Goal: Transaction & Acquisition: Purchase product/service

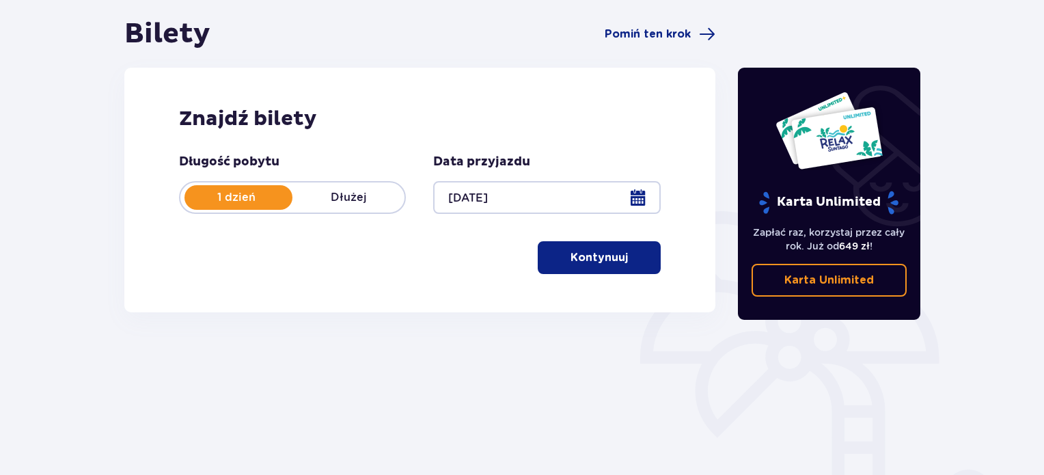
scroll to position [137, 0]
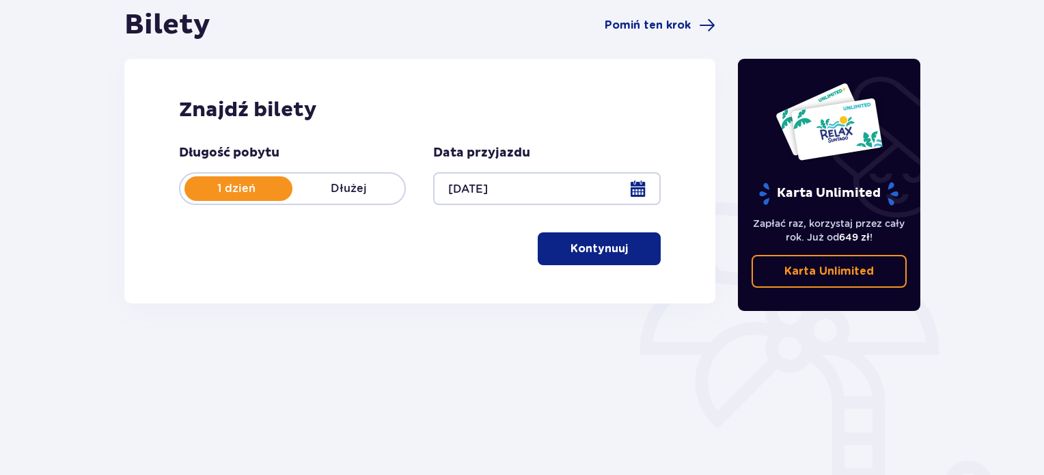
click at [597, 253] on p "Kontynuuj" at bounding box center [599, 248] width 57 height 15
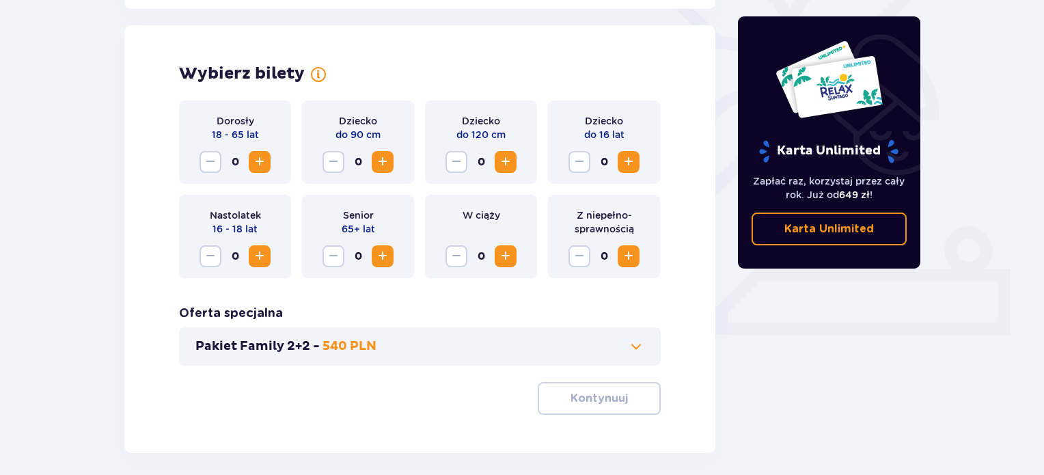
scroll to position [380, 0]
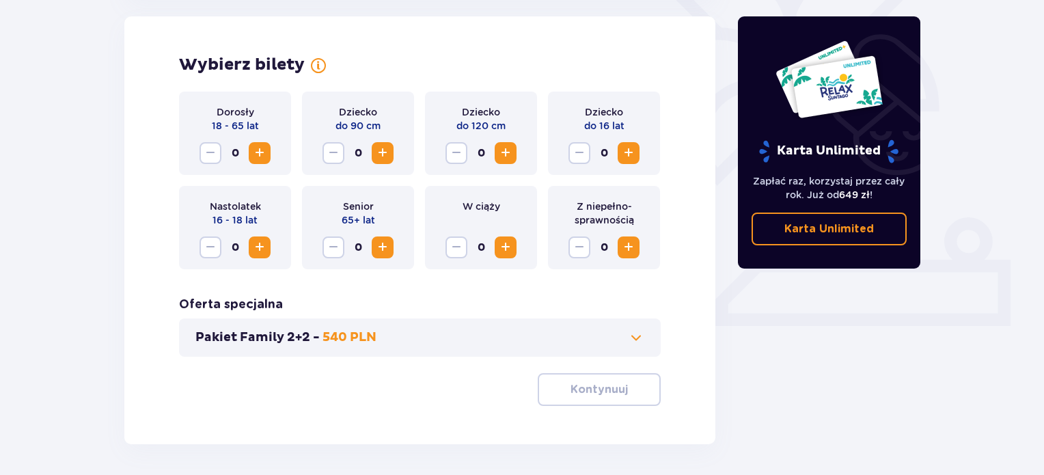
click at [254, 148] on span "Increase" at bounding box center [259, 153] width 16 height 16
click at [631, 148] on span "Increase" at bounding box center [628, 153] width 16 height 16
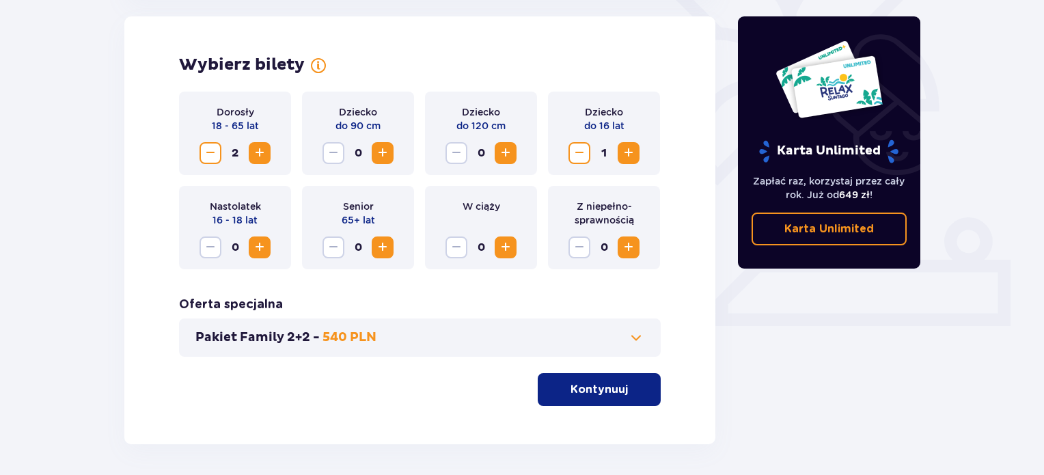
click at [618, 387] on button "Kontynuuj" at bounding box center [599, 389] width 123 height 33
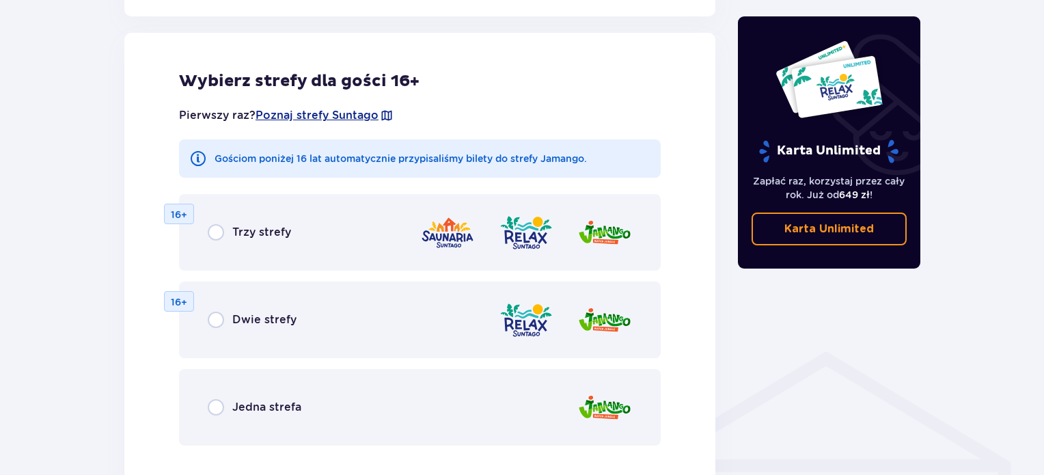
scroll to position [827, 0]
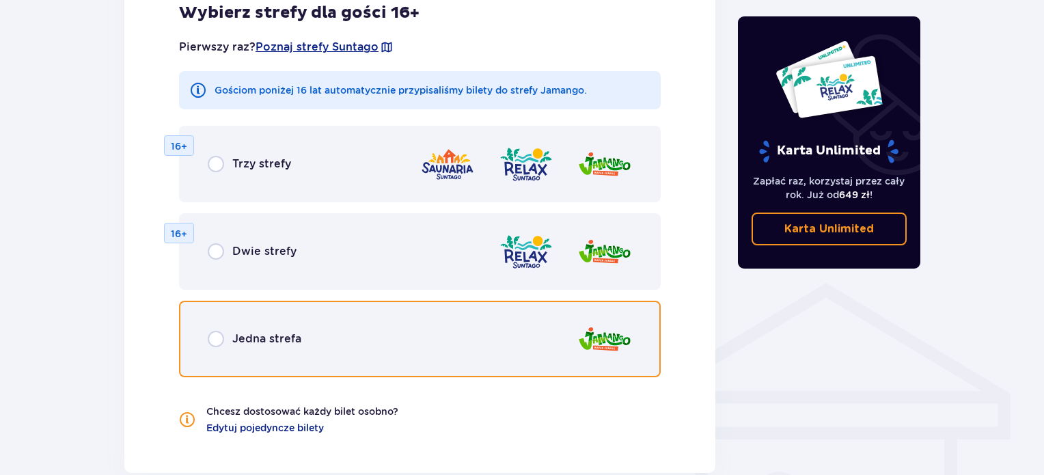
click at [213, 341] on input "radio" at bounding box center [216, 339] width 16 height 16
radio input "true"
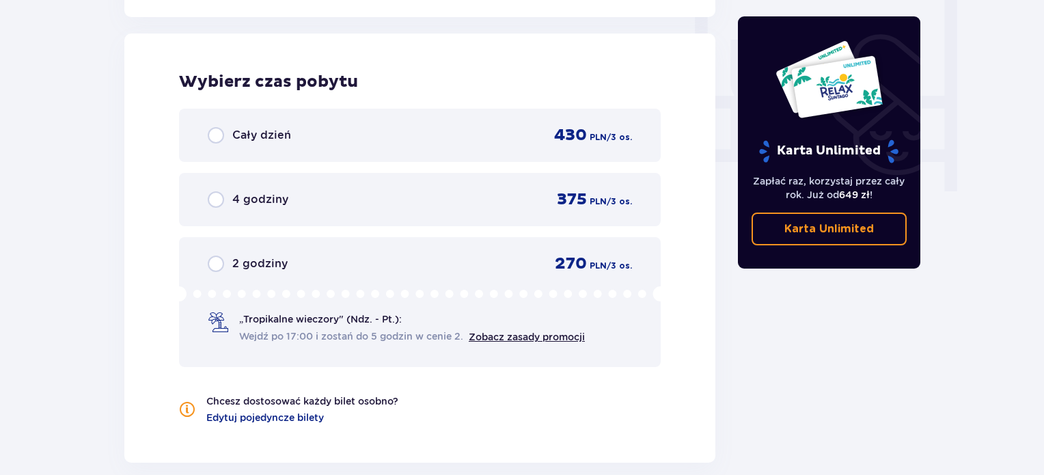
scroll to position [1283, 0]
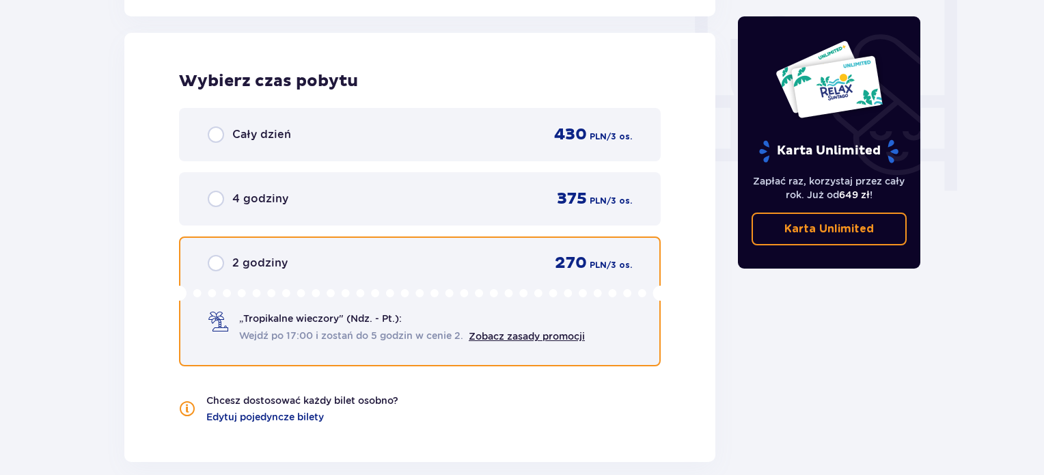
click at [218, 261] on input "radio" at bounding box center [216, 263] width 16 height 16
radio input "true"
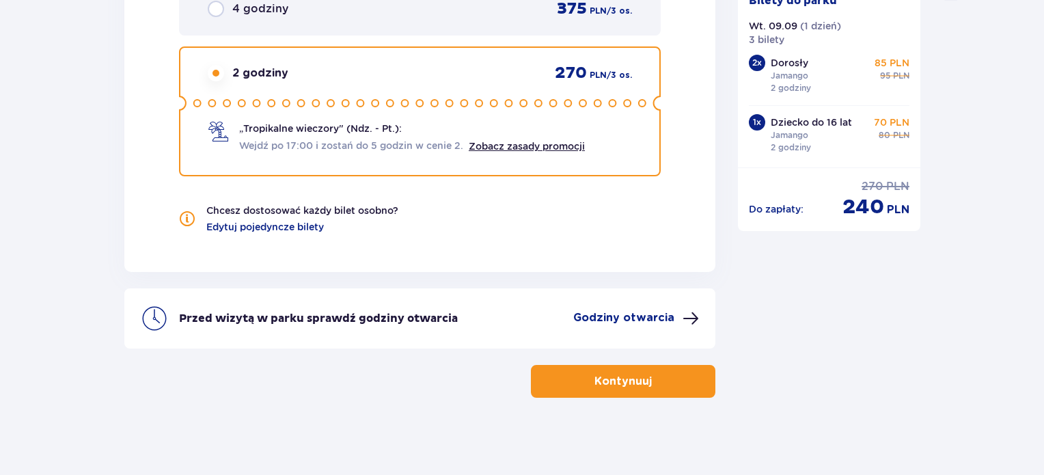
scroll to position [1476, 0]
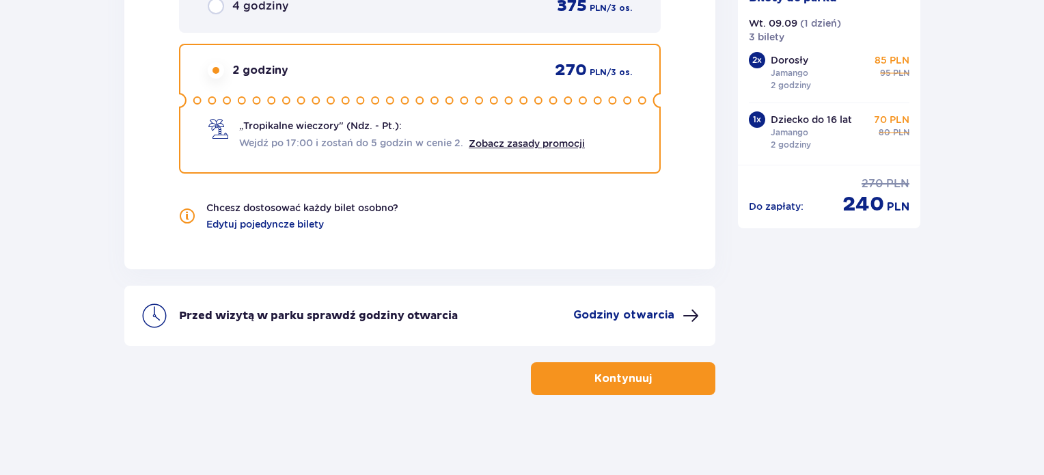
click at [620, 377] on p "Kontynuuj" at bounding box center [622, 378] width 57 height 15
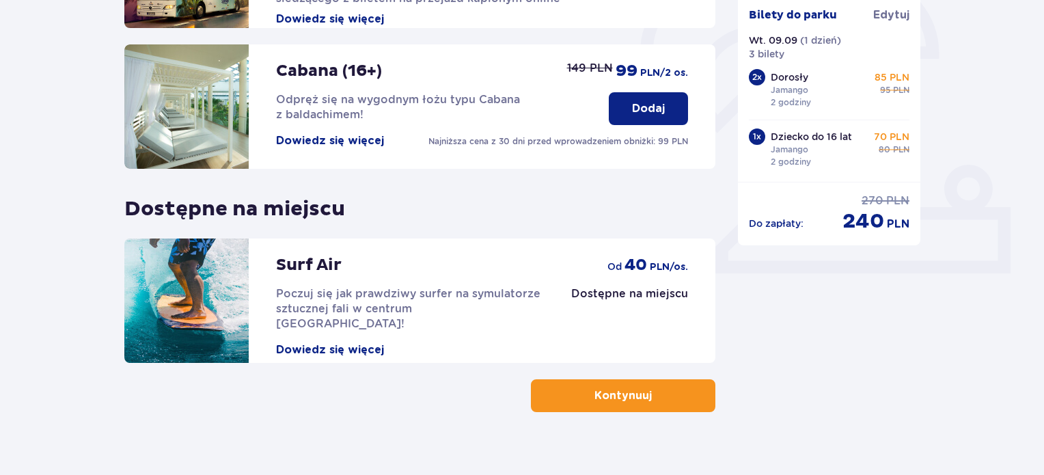
scroll to position [451, 0]
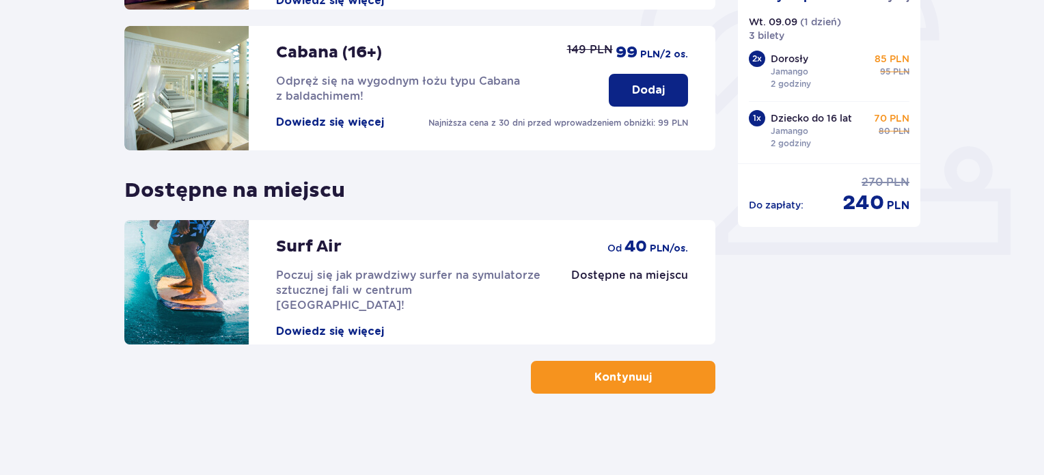
click at [638, 374] on p "Kontynuuj" at bounding box center [622, 377] width 57 height 15
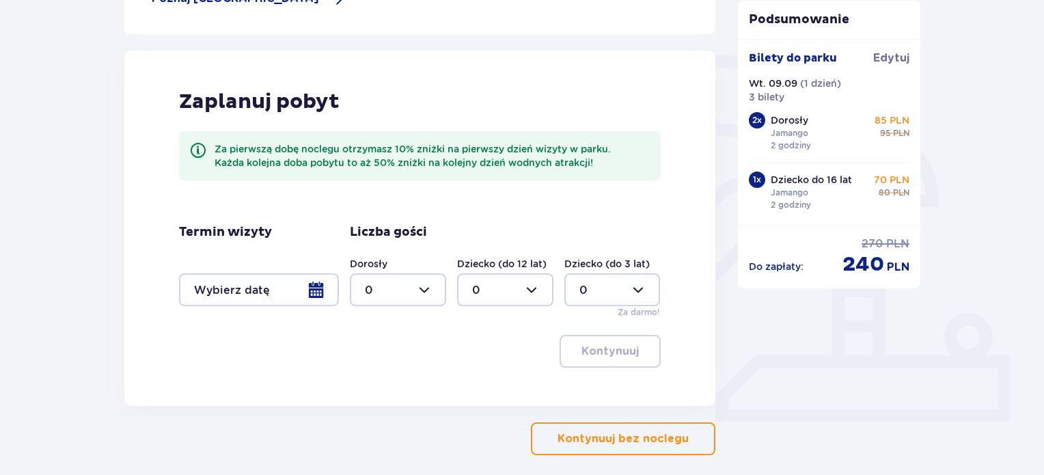
scroll to position [346, 0]
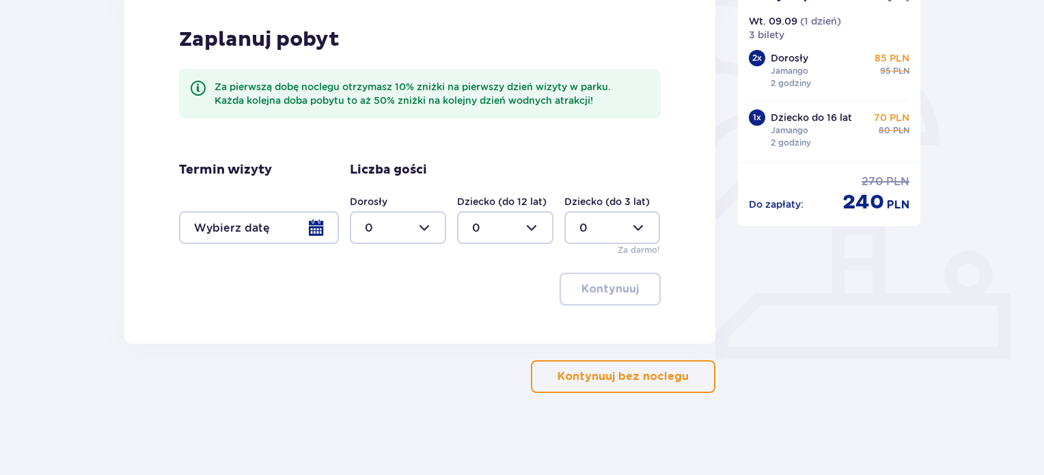
click at [650, 380] on p "Kontynuuj bez noclegu" at bounding box center [623, 376] width 131 height 15
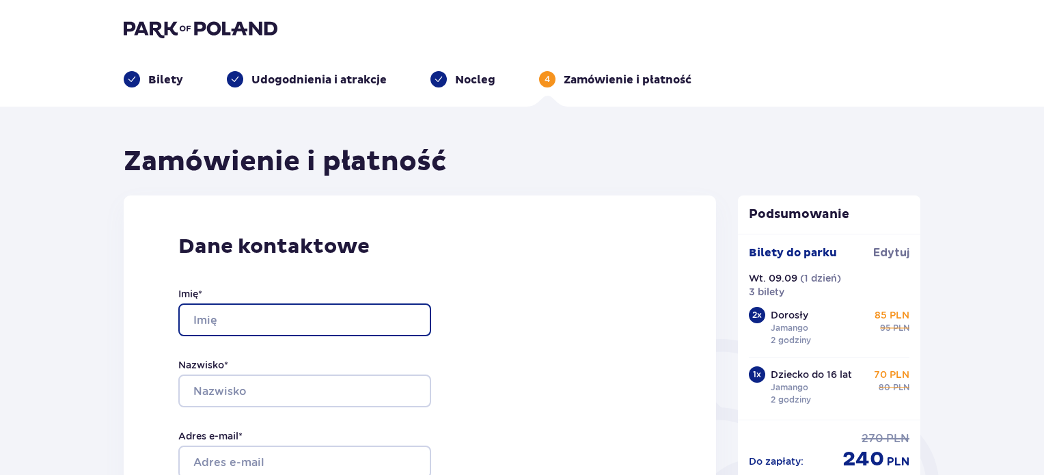
click at [250, 319] on input "Imię *" at bounding box center [304, 319] width 253 height 33
type input "Ewa"
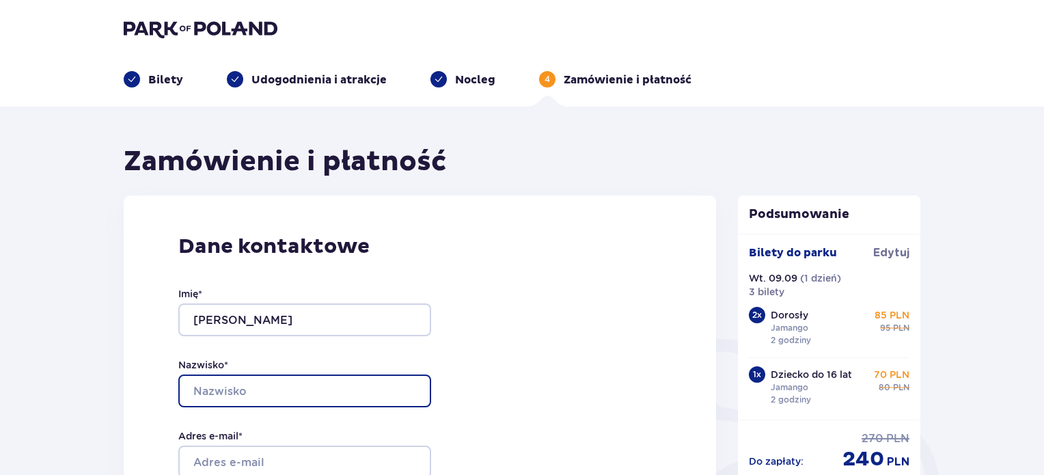
click at [285, 396] on input "Nazwisko *" at bounding box center [304, 390] width 253 height 33
type input "Jezierska"
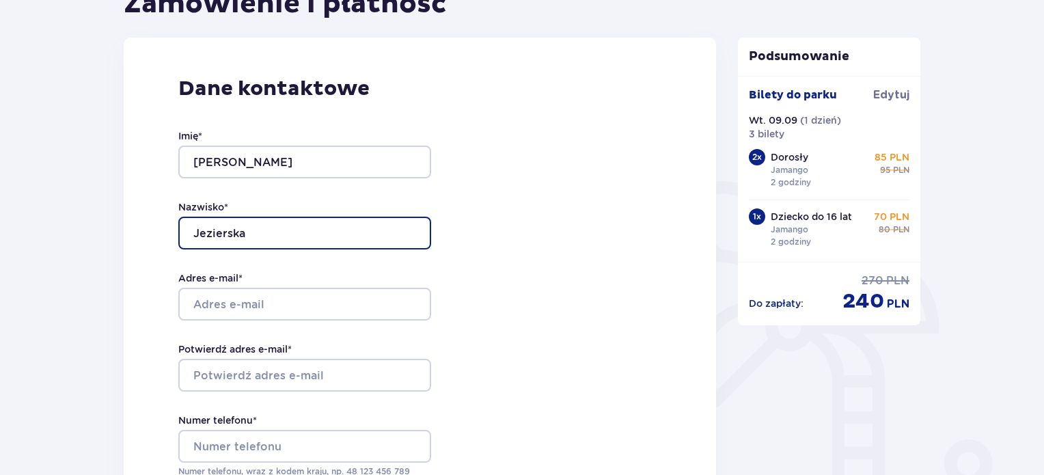
scroll to position [205, 0]
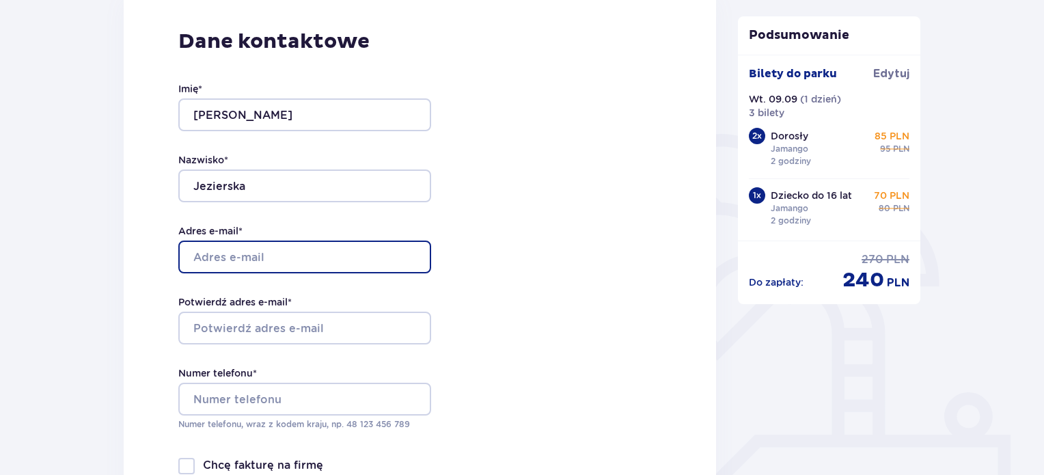
click at [202, 262] on input "Adres e-mail *" at bounding box center [304, 257] width 253 height 33
type input "jezierska.ewa@o2.pl"
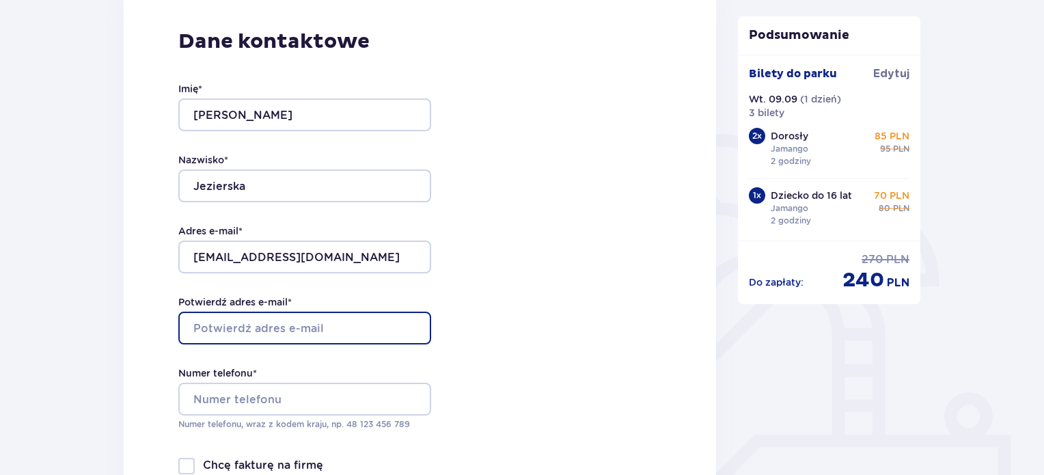
click at [254, 327] on input "Potwierdź adres e-mail *" at bounding box center [304, 328] width 253 height 33
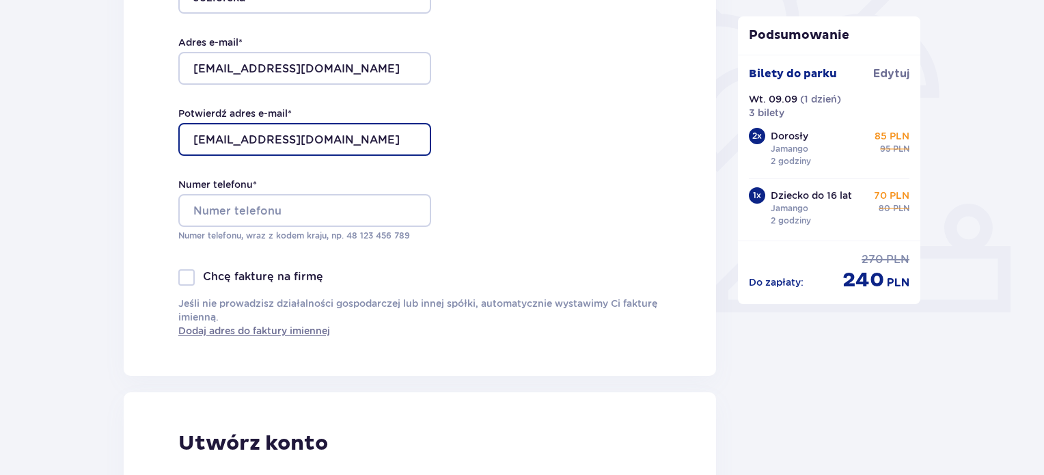
scroll to position [410, 0]
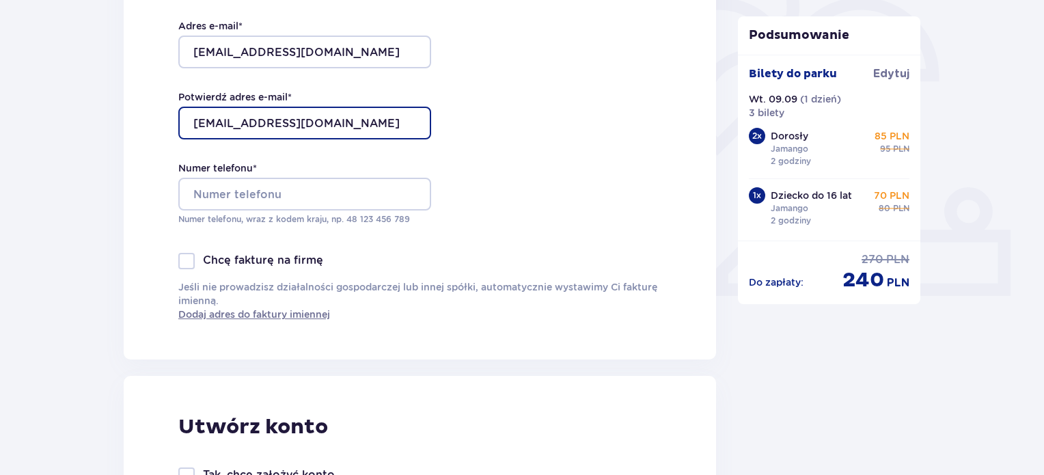
type input "jezierska.ewa@o2.pl"
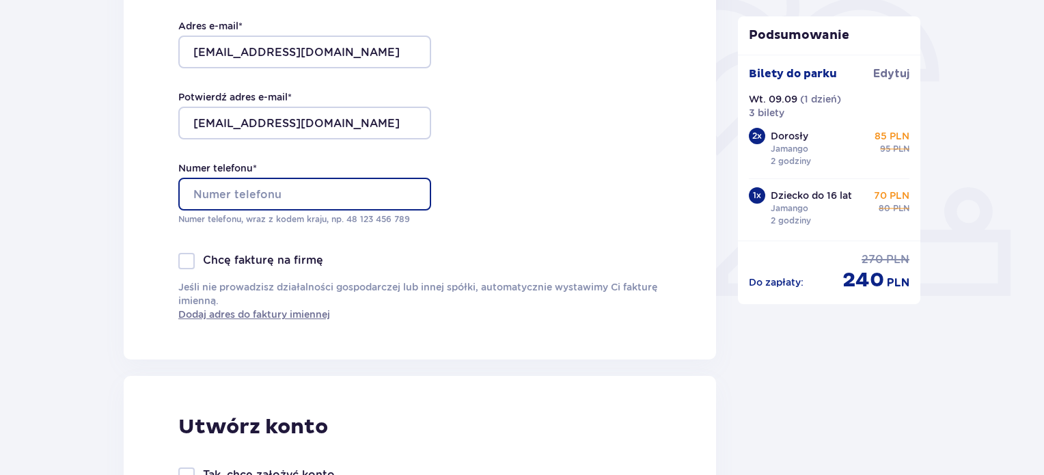
click at [273, 188] on input "Numer telefonu *" at bounding box center [304, 194] width 253 height 33
type input "+48 603 226 459"
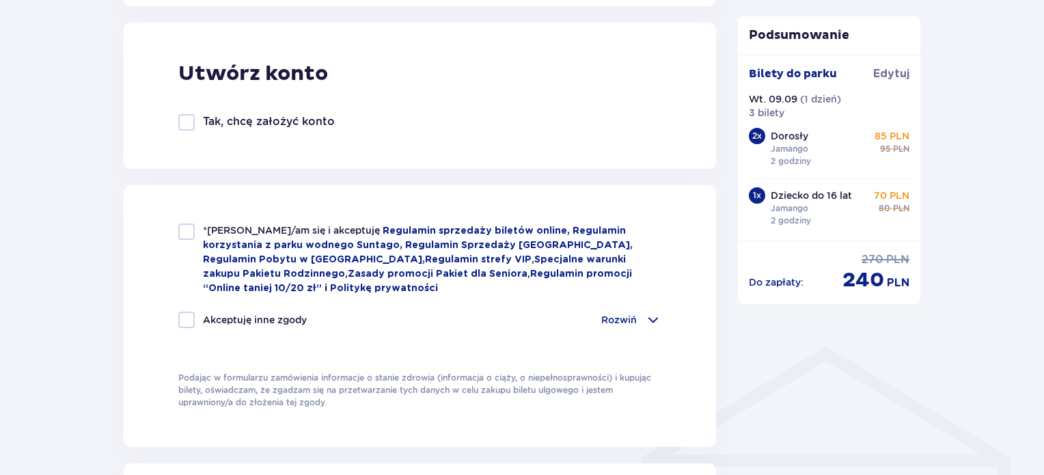
scroll to position [820, 0]
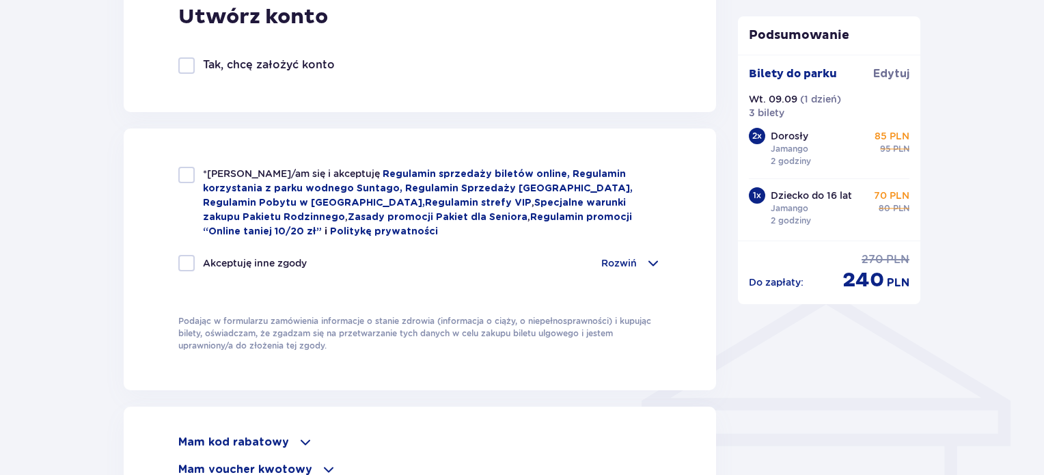
click at [183, 172] on div at bounding box center [186, 175] width 16 height 16
checkbox input "true"
click at [191, 256] on div at bounding box center [186, 263] width 16 height 16
checkbox input "true"
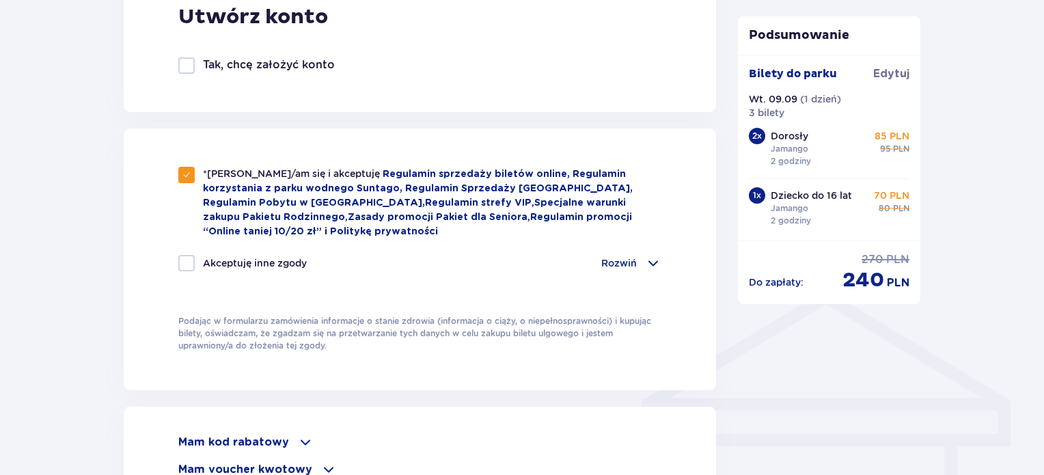
checkbox input "true"
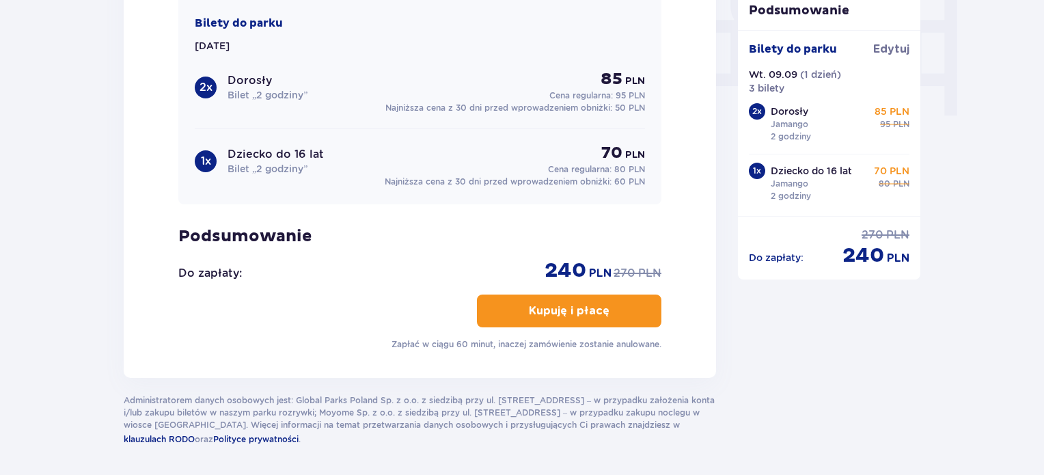
scroll to position [1367, 0]
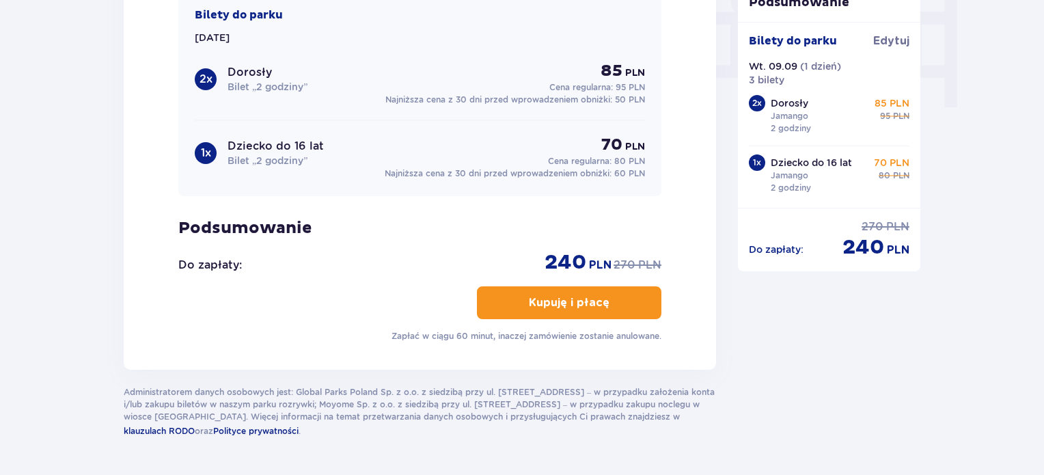
click at [620, 303] on button "Kupuję i płacę" at bounding box center [569, 302] width 184 height 33
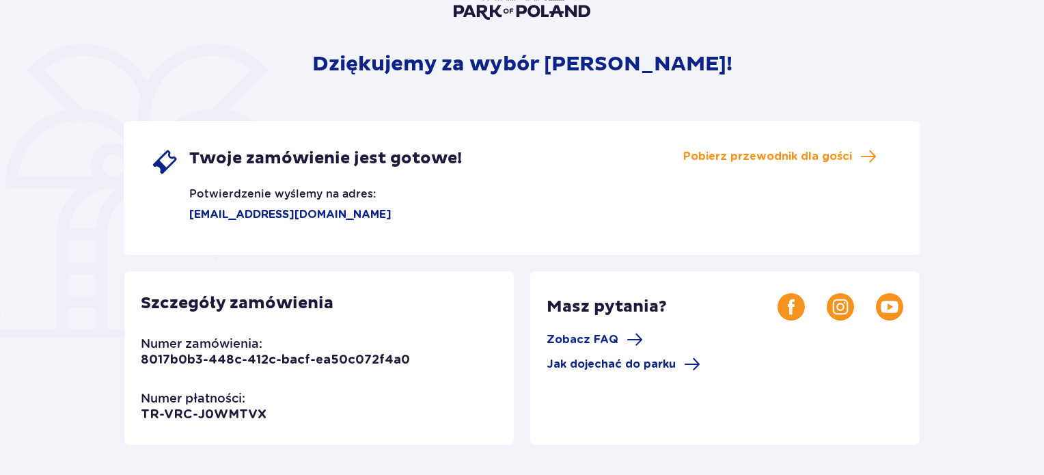
scroll to position [136, 0]
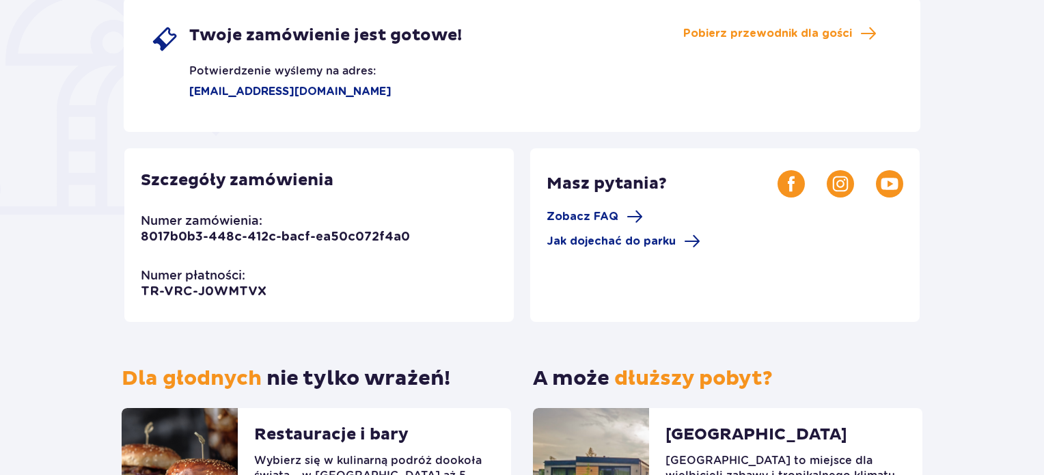
scroll to position [342, 0]
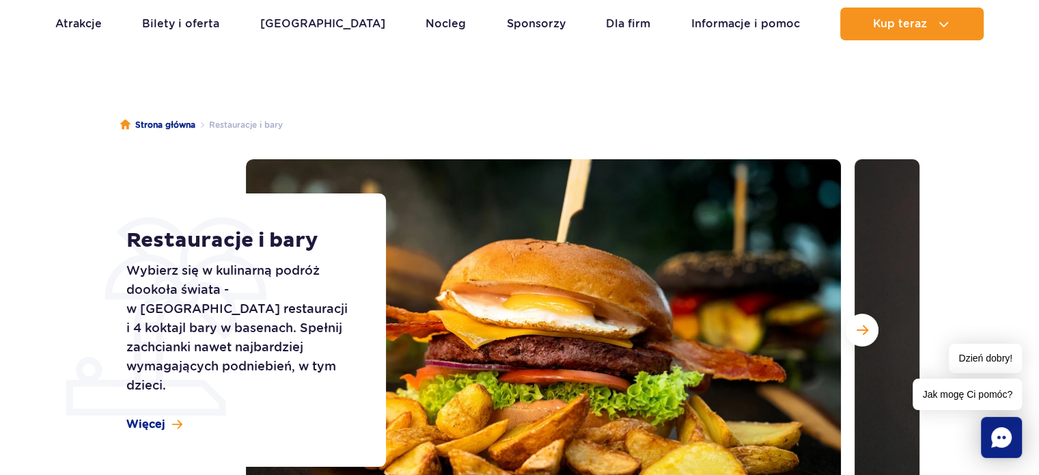
scroll to position [137, 0]
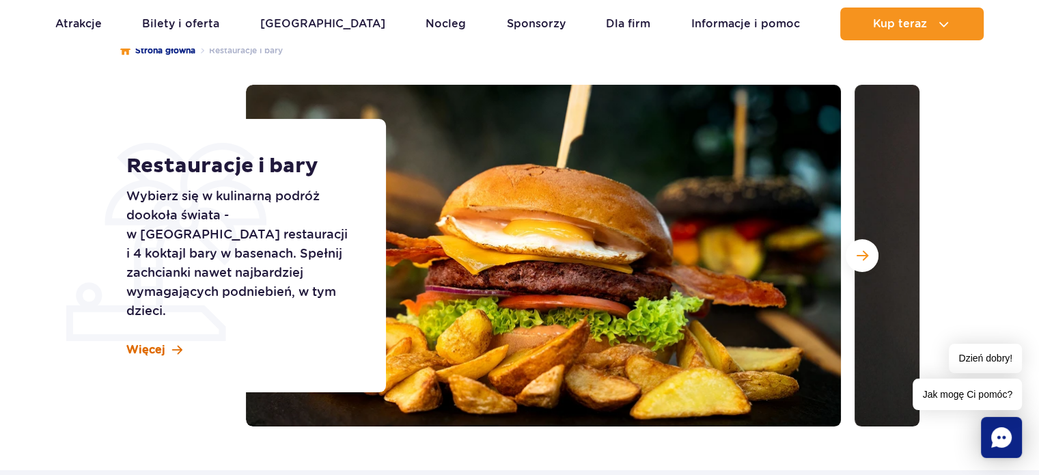
click at [152, 342] on span "Więcej" at bounding box center [145, 349] width 39 height 15
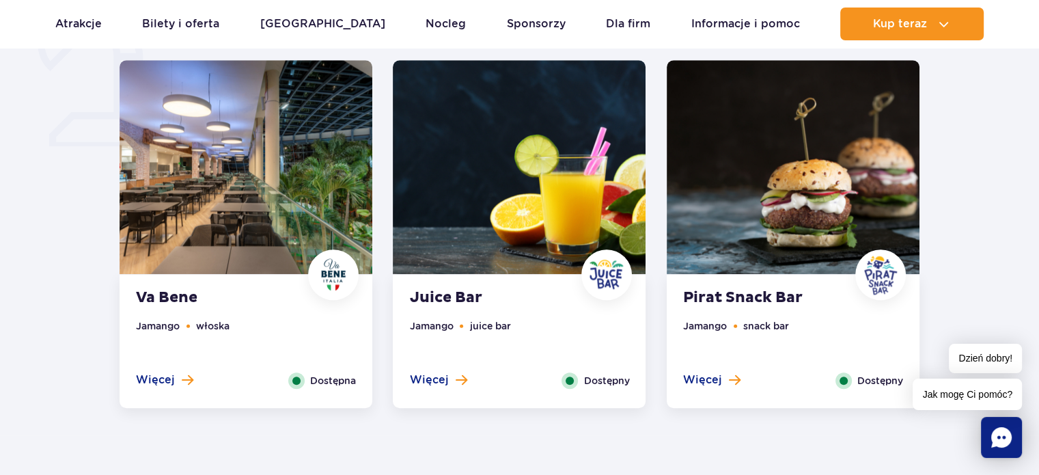
scroll to position [1085, 0]
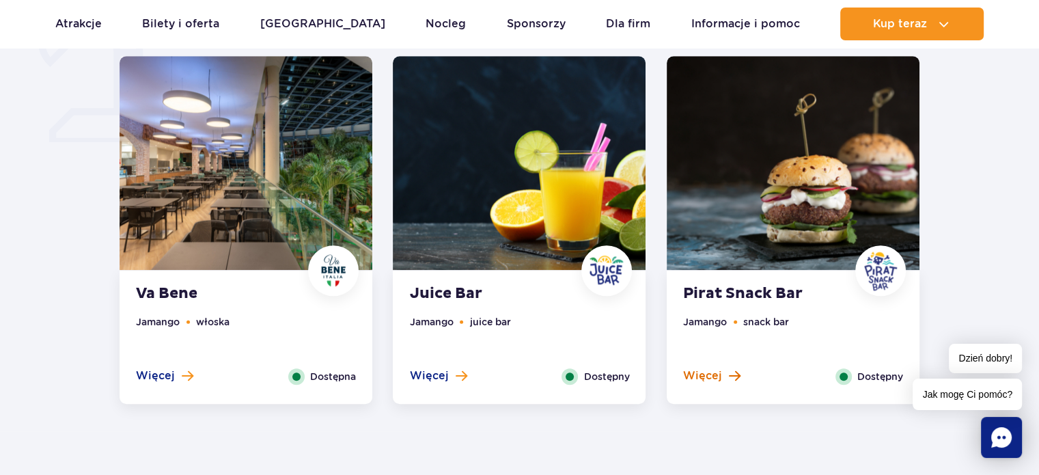
drag, startPoint x: 715, startPoint y: 376, endPoint x: 692, endPoint y: 374, distance: 23.4
click at [692, 374] on span "Więcej" at bounding box center [702, 375] width 39 height 15
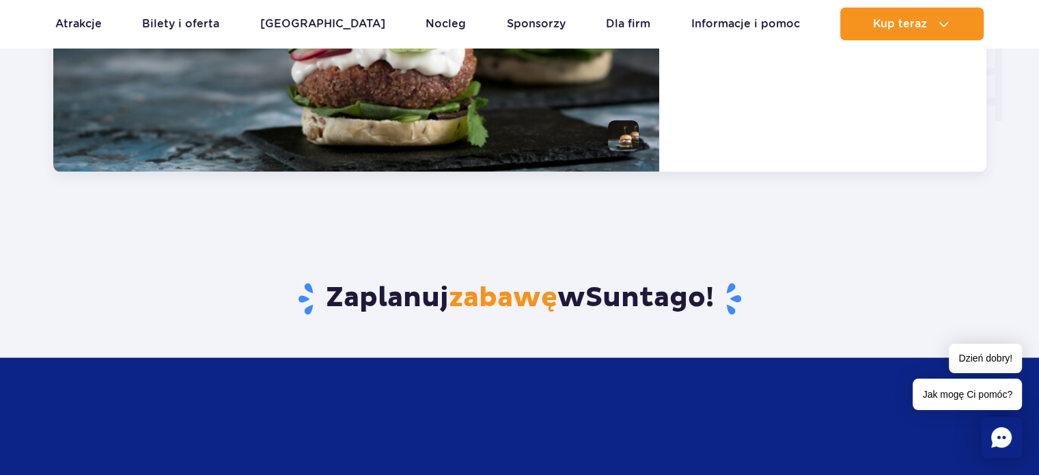
scroll to position [1916, 0]
